Goal: Task Accomplishment & Management: Use online tool/utility

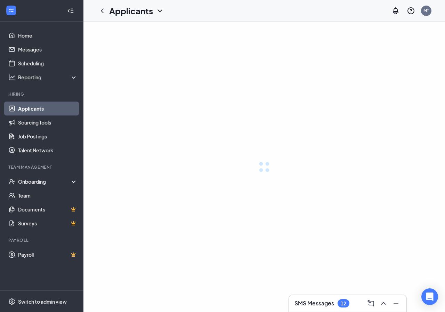
click at [271, 152] on div at bounding box center [263, 167] width 361 height 290
click at [184, 132] on div at bounding box center [263, 167] width 361 height 290
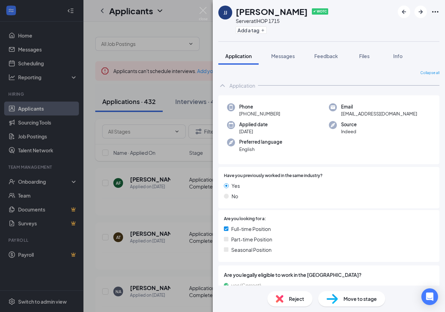
click at [438, 10] on icon "Ellipses" at bounding box center [435, 12] width 8 height 8
click at [436, 10] on icon "Ellipses" at bounding box center [435, 12] width 8 height 8
click at [323, 27] on div "[PERSON_NAME] [PERSON_NAME] ✔ WOTC Server at IHOP 1715 Add a tag" at bounding box center [329, 20] width 232 height 41
click at [375, 36] on div "[PERSON_NAME] [PERSON_NAME] ✔ WOTC Server at IHOP 1715 Add a tag" at bounding box center [329, 20] width 232 height 41
